Goal: Information Seeking & Learning: Learn about a topic

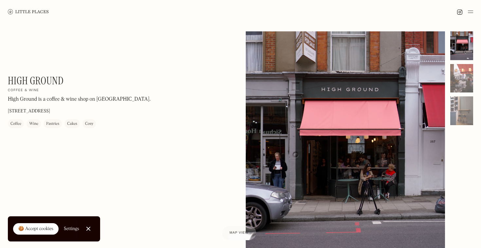
click at [37, 12] on img at bounding box center [28, 11] width 41 height 5
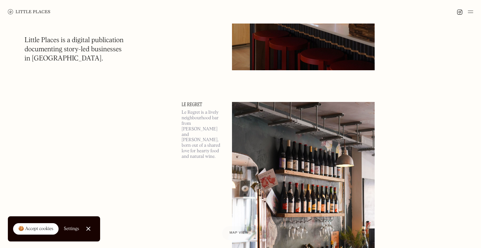
scroll to position [439, 0]
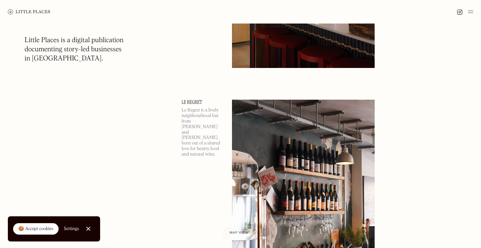
click at [192, 103] on link "Le Regret" at bounding box center [203, 102] width 43 height 5
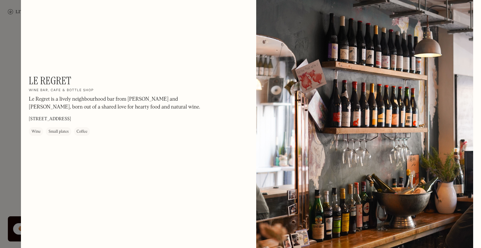
scroll to position [30, 0]
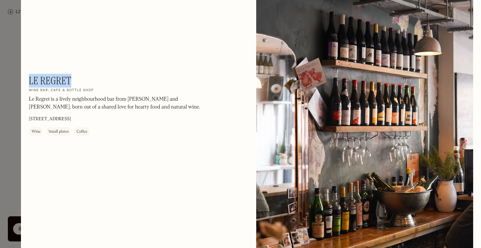
drag, startPoint x: 73, startPoint y: 78, endPoint x: 29, endPoint y: 78, distance: 43.8
click at [29, 78] on div "Le Regret On Our Radar Wine bar, cafe & bottle shop Le Regret is a lively neigh…" at bounding box center [117, 105] width 177 height 61
copy h1 "Le Regret"
click at [10, 106] on div at bounding box center [240, 124] width 481 height 248
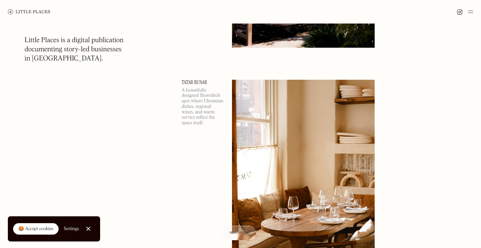
scroll to position [1887, 0]
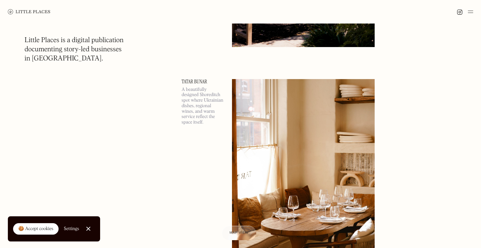
click at [91, 230] on link "Close Cookie Popup" at bounding box center [88, 228] width 13 height 13
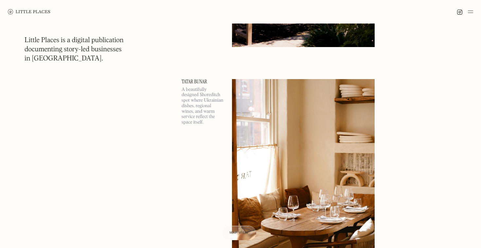
click at [472, 15] on img at bounding box center [470, 12] width 5 height 8
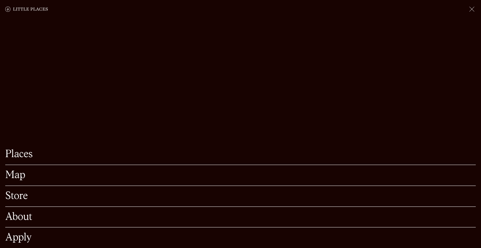
click at [24, 158] on link "Places" at bounding box center [240, 154] width 470 height 10
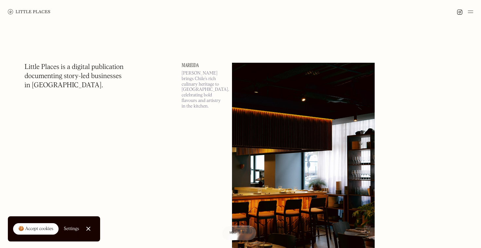
click at [468, 15] on img at bounding box center [470, 12] width 5 height 8
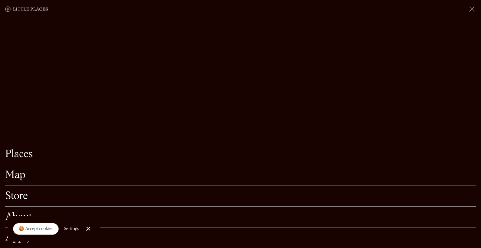
scroll to position [66, 0]
click at [14, 198] on link "Store" at bounding box center [240, 196] width 470 height 10
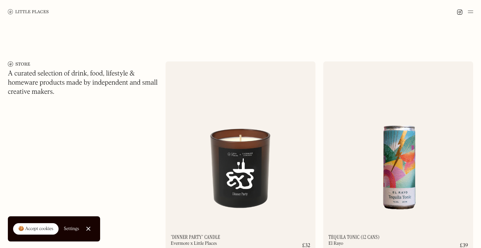
click at [471, 14] on img at bounding box center [470, 12] width 5 height 8
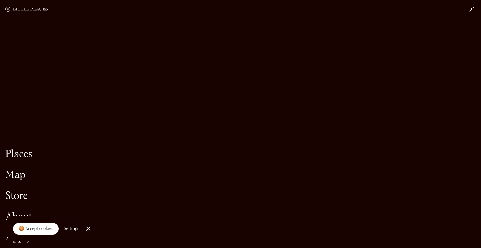
click at [20, 198] on link "Store" at bounding box center [240, 196] width 470 height 10
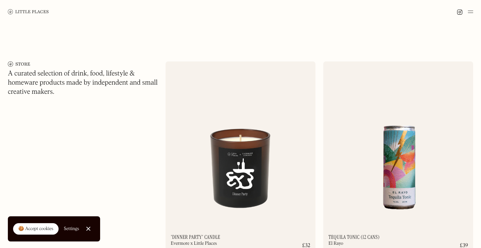
click at [472, 11] on img at bounding box center [470, 12] width 5 height 8
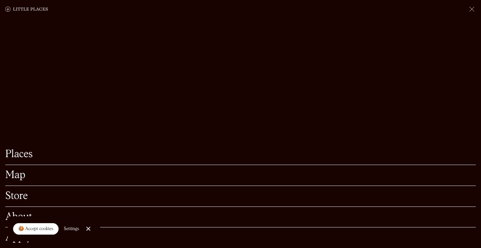
click at [16, 179] on link "Map" at bounding box center [240, 175] width 470 height 10
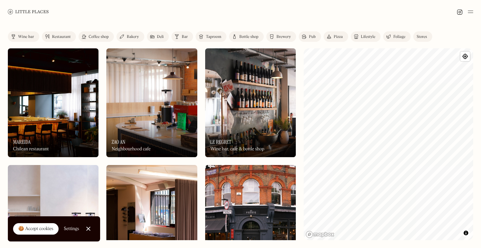
click at [15, 35] on img at bounding box center [13, 36] width 4 height 5
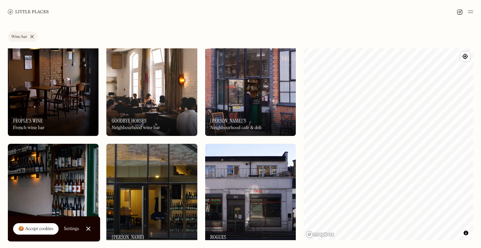
scroll to position [370, 0]
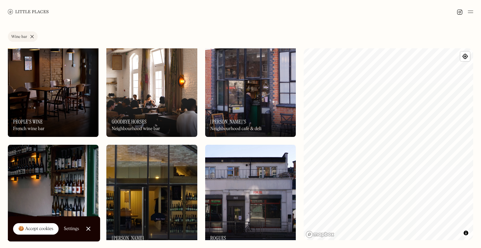
click at [253, 114] on div "On Our Radar Ciro's Neighbourhood cafe & deli" at bounding box center [250, 119] width 91 height 36
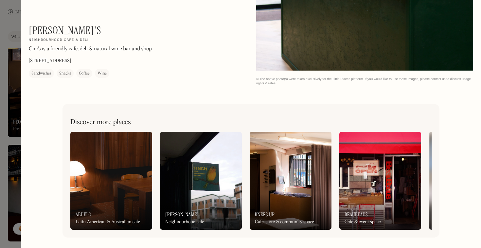
scroll to position [761, 0]
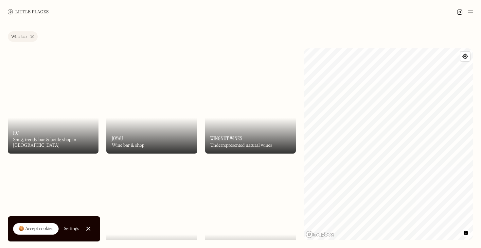
scroll to position [707, 0]
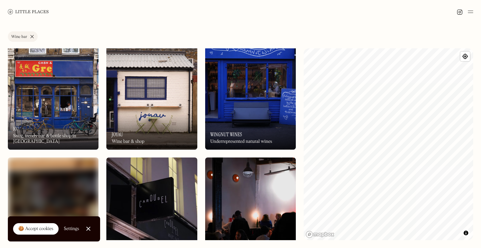
click at [240, 93] on img at bounding box center [250, 95] width 91 height 109
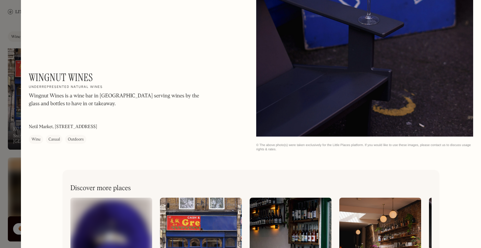
scroll to position [683, 0]
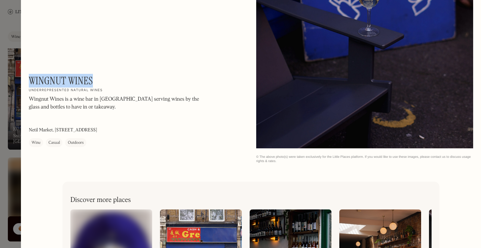
drag, startPoint x: 101, startPoint y: 75, endPoint x: 30, endPoint y: 78, distance: 71.4
click at [30, 78] on div "Wingnut Wines On Our Radar Underrepresented natural wines Wingnut Wines is a wi…" at bounding box center [117, 111] width 177 height 73
copy h1 "Wingnut Wines"
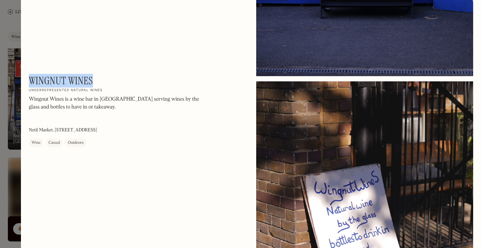
scroll to position [205, 0]
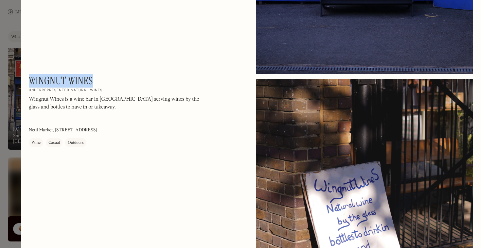
click at [4, 149] on div at bounding box center [240, 124] width 481 height 248
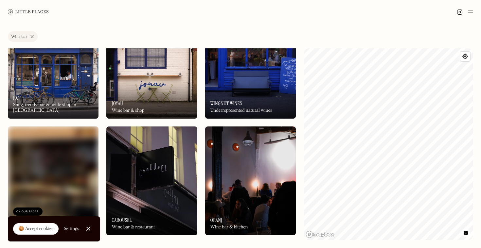
scroll to position [740, 0]
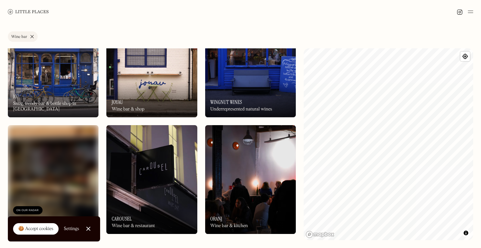
click at [135, 90] on div "On Our Radar Joyau Wine bar & shop" at bounding box center [151, 99] width 91 height 36
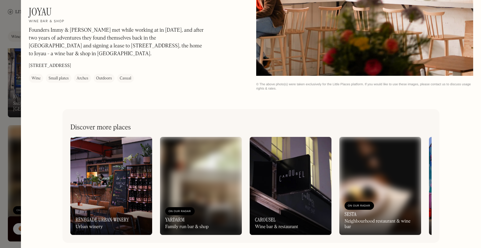
scroll to position [270, 0]
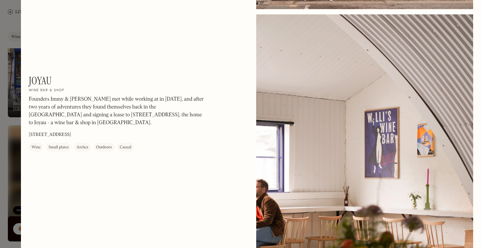
drag, startPoint x: 54, startPoint y: 72, endPoint x: 26, endPoint y: 73, distance: 28.1
click at [26, 73] on div "Joyau On Our Radar Wine bar & shop Founders Immy & Jack met while working at in…" at bounding box center [251, 19] width 460 height 578
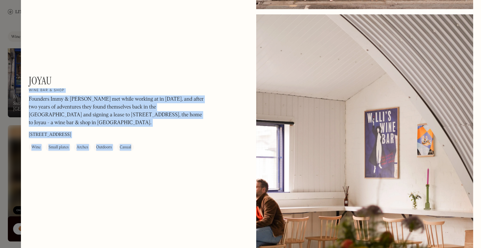
drag, startPoint x: 25, startPoint y: 76, endPoint x: 49, endPoint y: 77, distance: 23.9
click at [49, 77] on div "Joyau On Our Radar Wine bar & shop Founders Immy & Jack met while working at in…" at bounding box center [251, 19] width 460 height 578
click at [49, 77] on h1 "Joyau" at bounding box center [40, 81] width 23 height 12
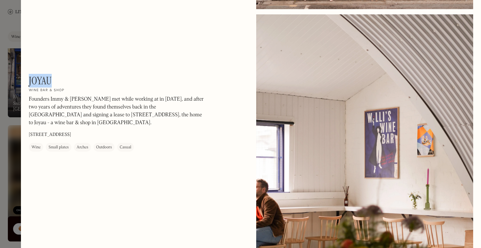
drag, startPoint x: 50, startPoint y: 79, endPoint x: 30, endPoint y: 79, distance: 20.3
click at [30, 79] on h1 "Joyau" at bounding box center [40, 81] width 23 height 12
copy h1 "Joyau"
click at [3, 78] on div at bounding box center [240, 124] width 481 height 248
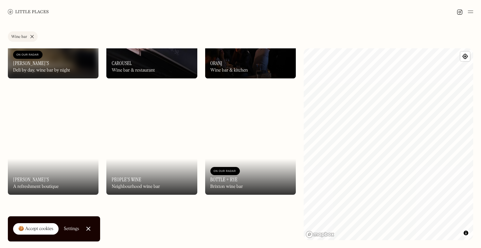
scroll to position [895, 0]
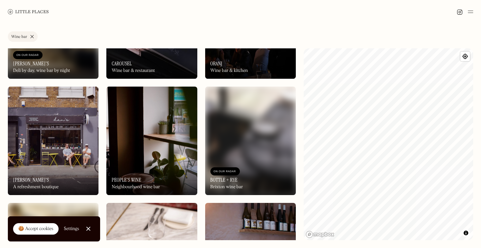
click at [58, 163] on div "On Our Radar Dan's A refreshment boutique" at bounding box center [53, 177] width 91 height 36
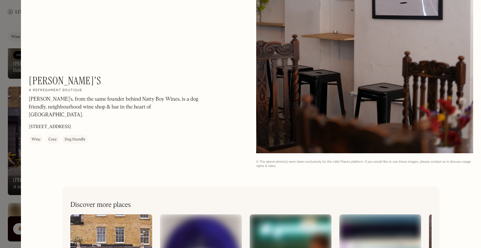
scroll to position [837, 0]
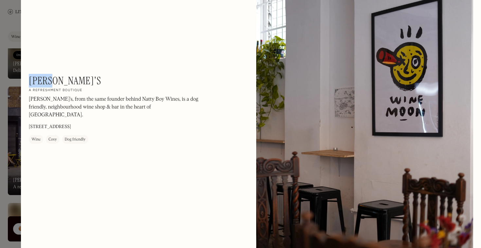
drag, startPoint x: 53, startPoint y: 80, endPoint x: 29, endPoint y: 76, distance: 24.8
click at [29, 76] on div "Dan's On Our Radar A refreshment boutique Dan's, from the same founder behind N…" at bounding box center [117, 109] width 177 height 69
copy h1 "Dan's"
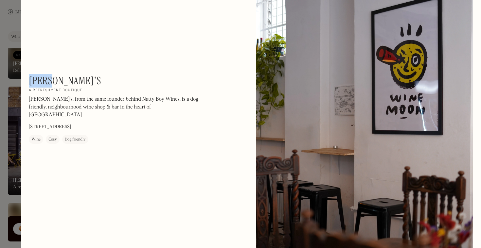
click at [6, 136] on div at bounding box center [240, 124] width 481 height 248
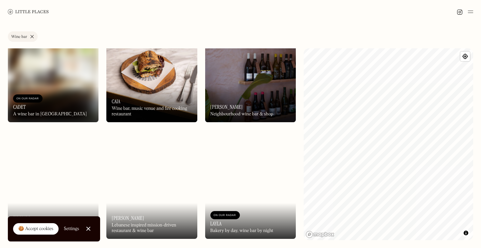
scroll to position [1086, 0]
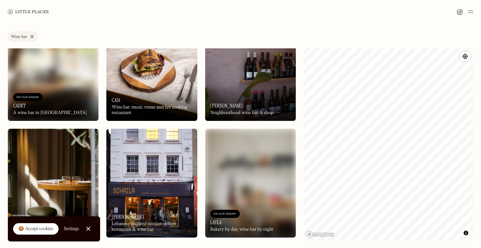
click at [246, 84] on img at bounding box center [250, 66] width 91 height 109
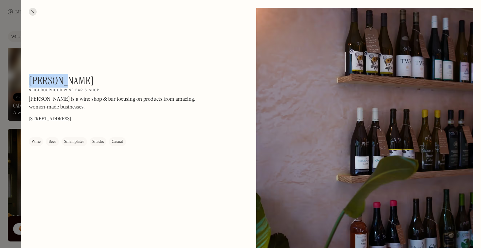
drag, startPoint x: 67, startPoint y: 75, endPoint x: 29, endPoint y: 79, distance: 38.1
click at [29, 79] on div "Finley's On Our Radar Neighbourhood wine bar & shop Finley's is a wine shop & b…" at bounding box center [117, 111] width 177 height 72
copy h1 "Finley's"
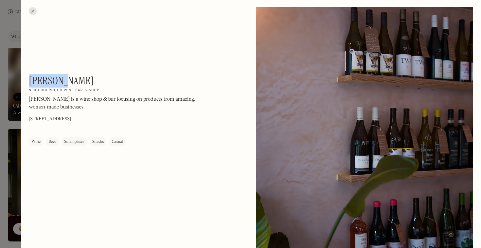
click at [7, 151] on div at bounding box center [240, 124] width 481 height 248
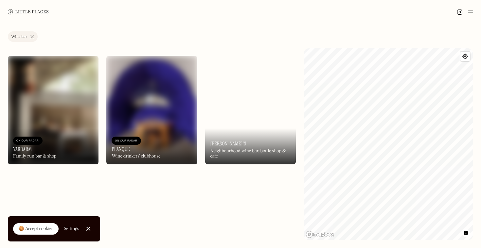
scroll to position [1303, 0]
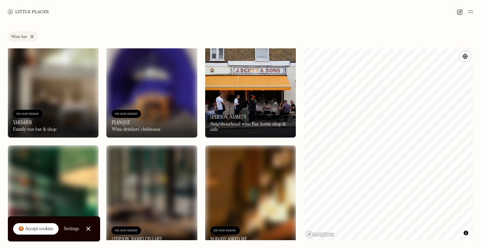
click at [268, 130] on div "Neighbourhood wine bar, bottle shop & cafe" at bounding box center [250, 127] width 80 height 11
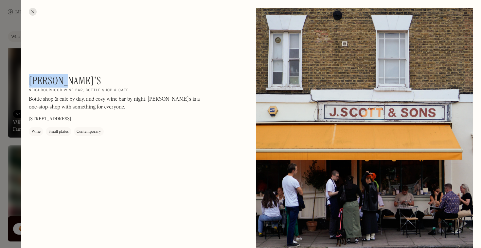
drag, startPoint x: 73, startPoint y: 77, endPoint x: 31, endPoint y: 81, distance: 41.7
click at [31, 81] on div "Hector's On Our Radar Neighbourhood wine bar, bottle shop & cafe Bottle shop & …" at bounding box center [117, 105] width 177 height 61
copy h1 "Hector's"
click at [6, 88] on div at bounding box center [240, 124] width 481 height 248
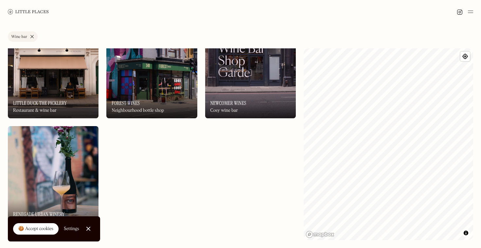
click at [88, 228] on div at bounding box center [88, 229] width 4 height 4
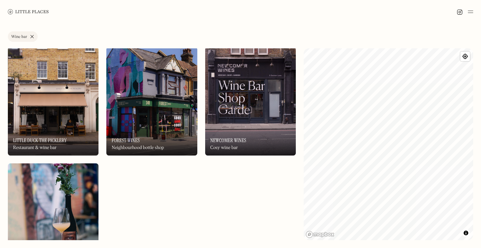
scroll to position [1627, 0]
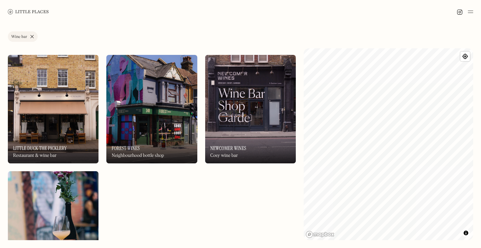
click at [168, 135] on div "On Our Radar Forest Wines Neighbourhood bottle shop" at bounding box center [151, 146] width 91 height 36
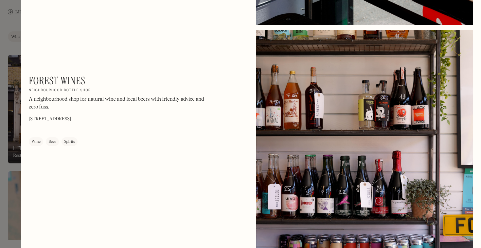
scroll to position [533, 0]
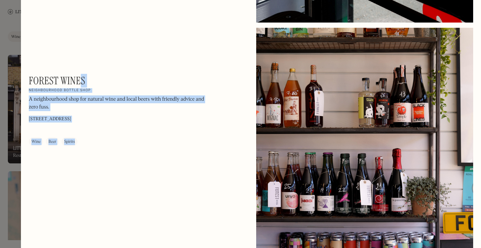
drag, startPoint x: 81, startPoint y: 79, endPoint x: 22, endPoint y: 75, distance: 59.3
click at [22, 75] on div "Forest Wines On Our Radar Neighbourhood bottle shop A neighbourhood shop for na…" at bounding box center [251, 32] width 460 height 1131
click at [88, 78] on div "Forest Wines On Our Radar Neighbourhood bottle shop A neighbourhood shop for na…" at bounding box center [117, 111] width 177 height 72
drag, startPoint x: 87, startPoint y: 78, endPoint x: 28, endPoint y: 78, distance: 59.2
click at [28, 78] on div "Forest Wines On Our Radar Neighbourhood bottle shop A neighbourhood shop for na…" at bounding box center [251, 32] width 460 height 1131
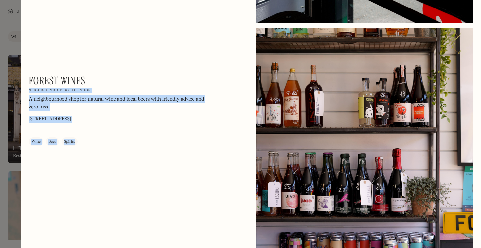
click at [85, 81] on h1 "Forest Wines" at bounding box center [57, 81] width 56 height 12
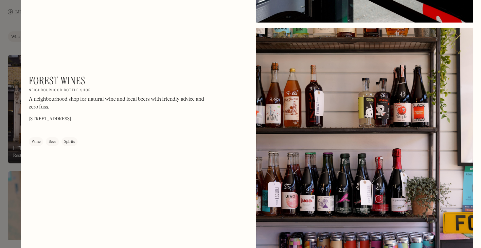
click at [85, 81] on h1 "Forest Wines" at bounding box center [57, 81] width 56 height 12
copy div "Forest Wines On Our Radar"
